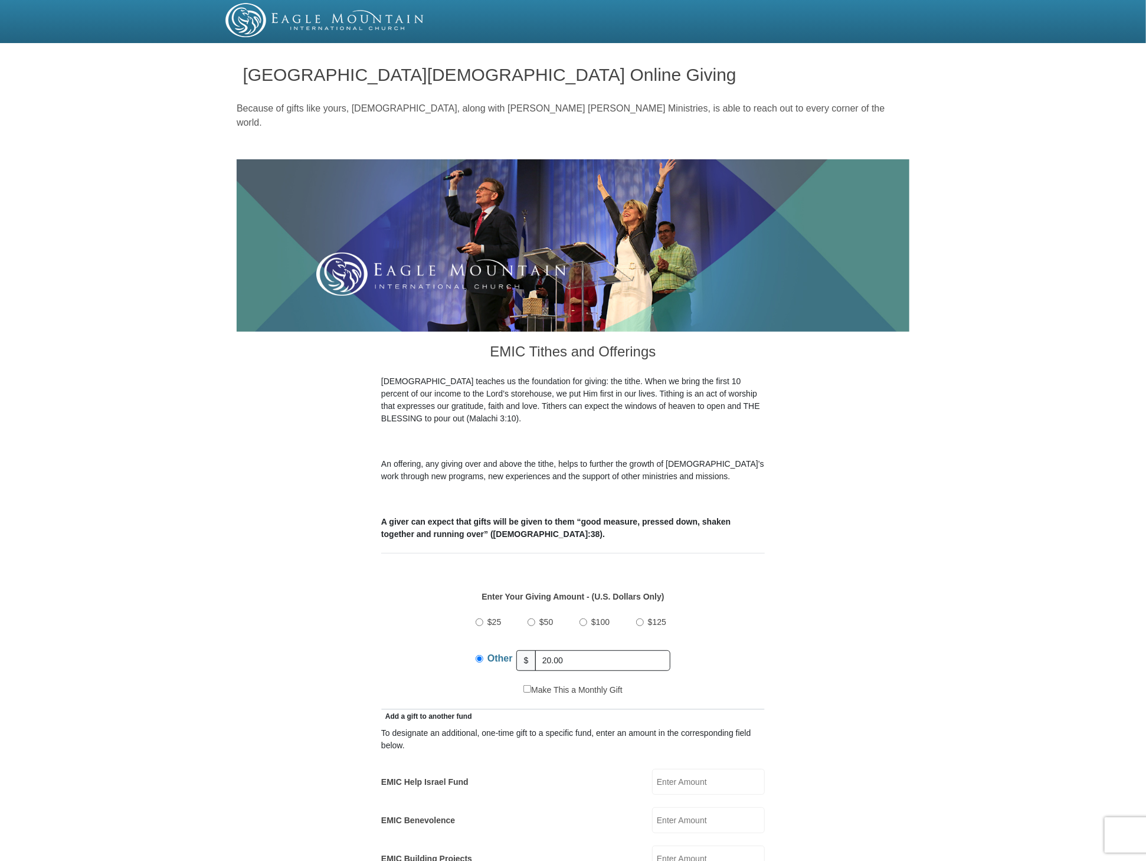
type input "20.00"
click at [673, 771] on input "EMIC Help Israel Fund" at bounding box center [708, 782] width 113 height 26
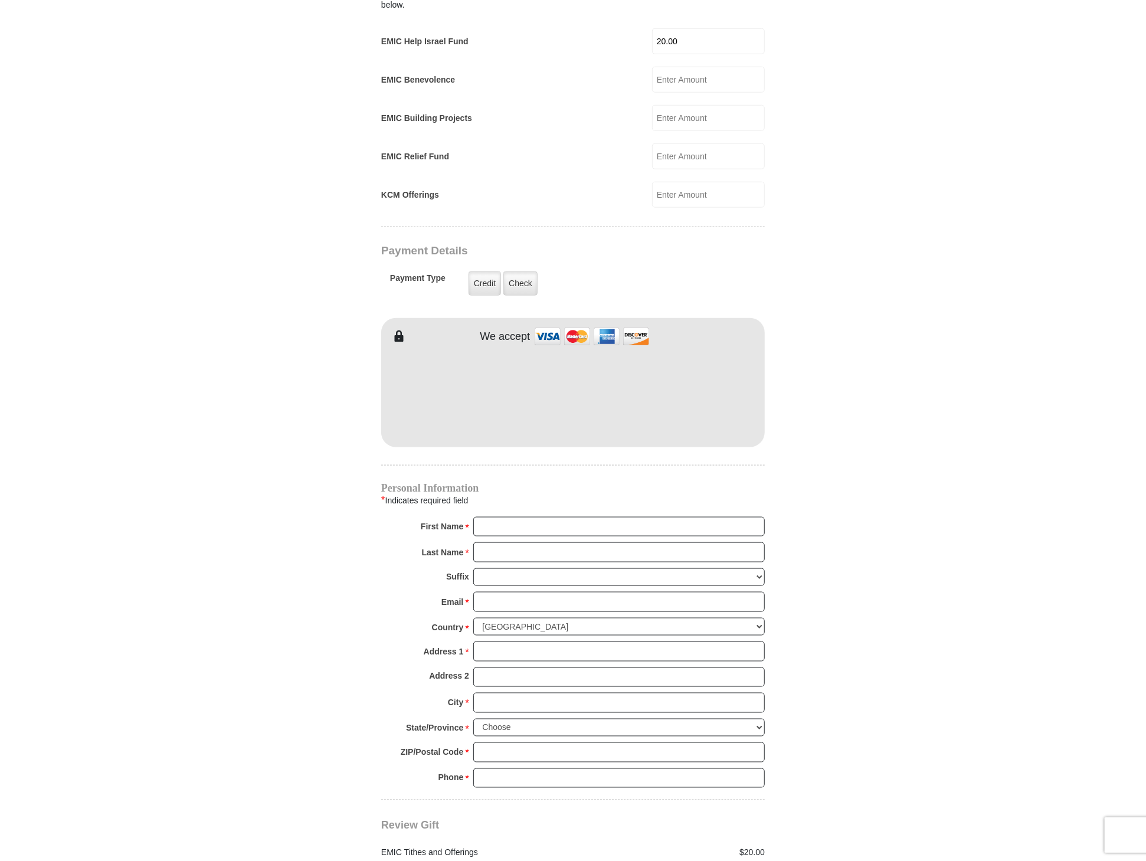
scroll to position [841, 0]
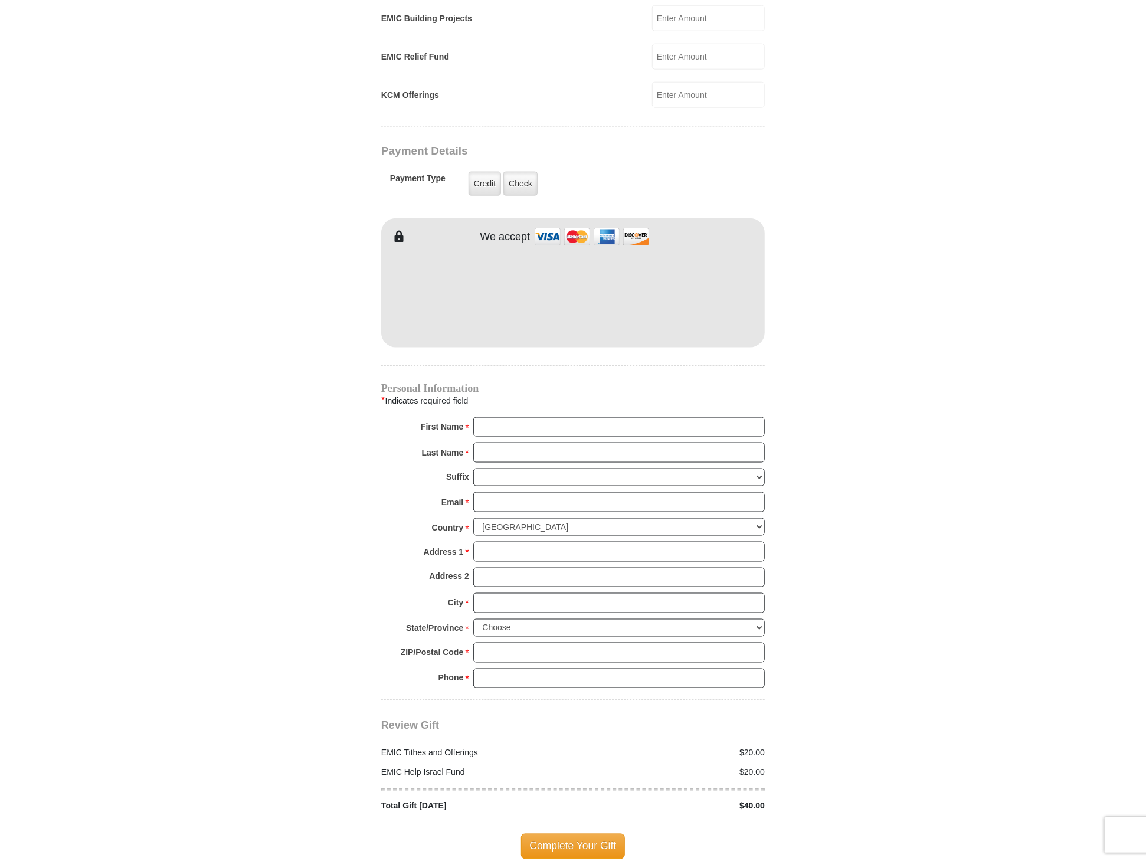
type input "20.00"
click at [825, 302] on form "Eagle Mountain International Church Online Giving Because of gifts like yours, …" at bounding box center [573, 80] width 673 height 1746
click at [641, 417] on input "First Name *" at bounding box center [619, 427] width 292 height 20
type input "W"
type input "P. O. Box 144"
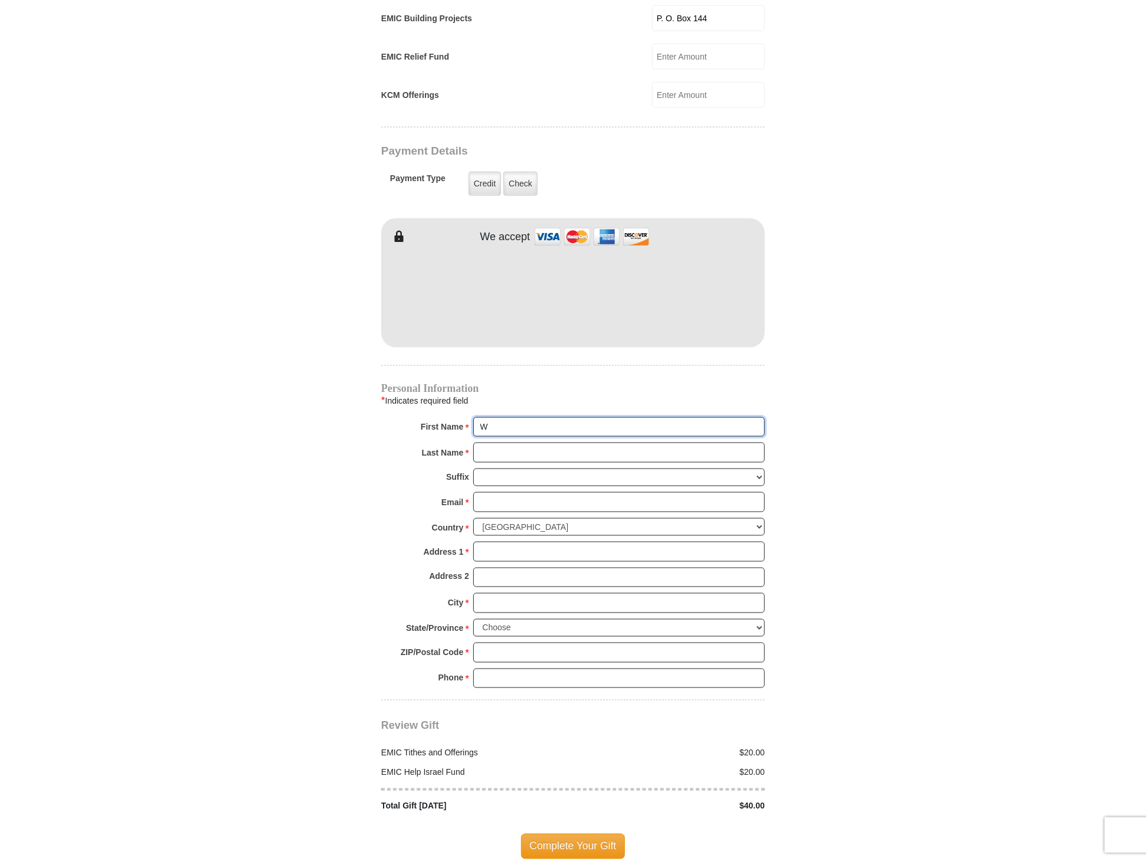
type input "Walter & M."
type input "Carr"
type input "rhema2patricia@sbcglobal.net"
type input "P. O. Box 144"
type input "Walter & M. Patricia"
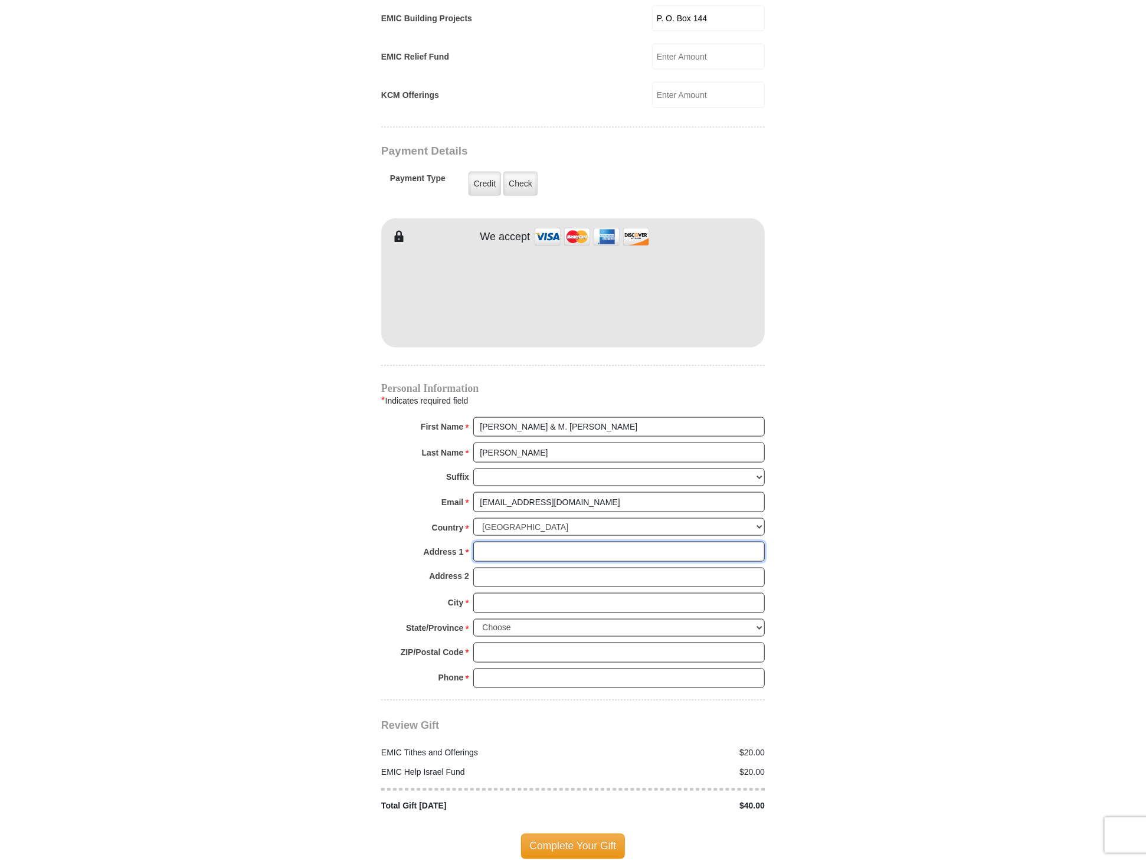
click at [541, 542] on input "Address 1 *" at bounding box center [619, 552] width 292 height 20
type input "P. O. Box 1443"
type input "Chula Vista"
select select "CA"
type input "91912"
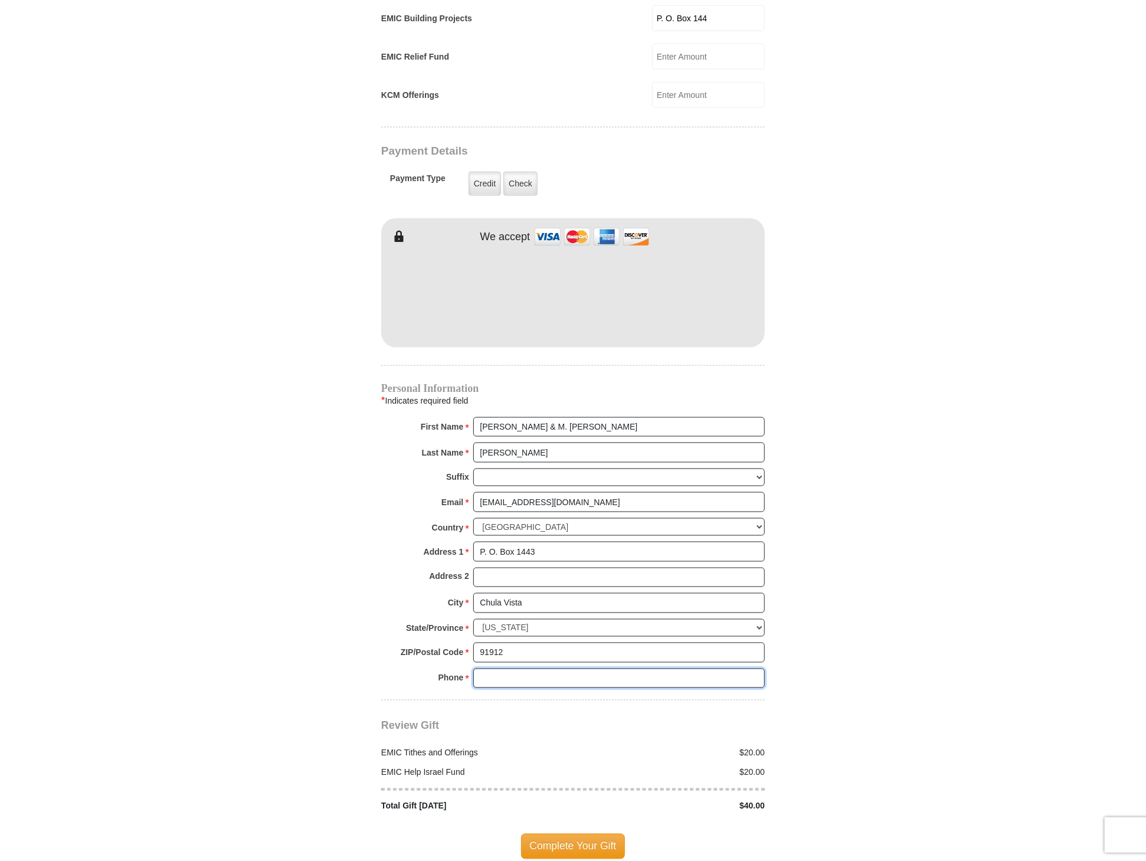
type input "6196919155"
click at [572, 834] on span "Complete Your Gift" at bounding box center [573, 846] width 104 height 25
